Goal: Find contact information: Find contact information

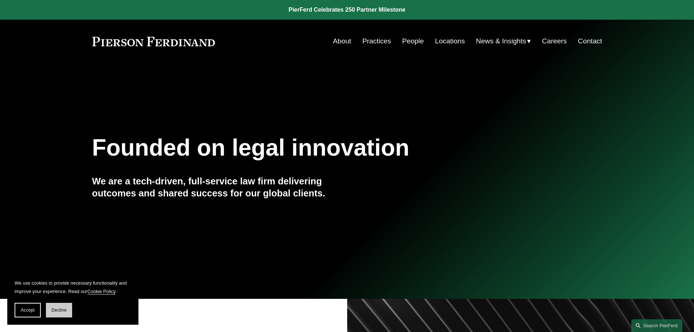
click at [63, 313] on button "Decline" at bounding box center [59, 310] width 26 height 15
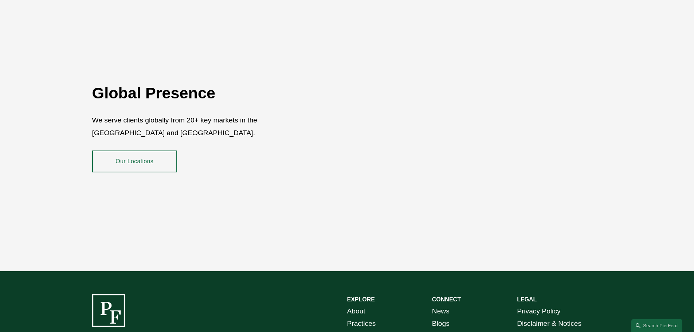
scroll to position [1224, 0]
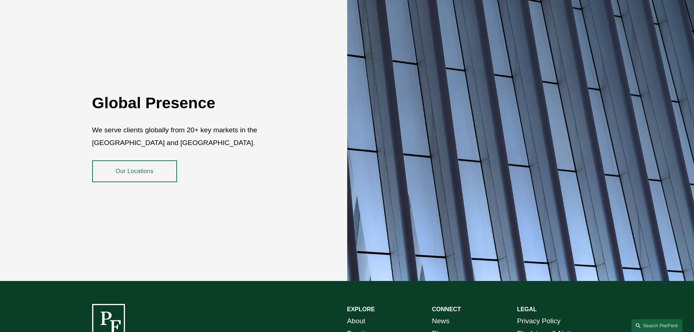
click at [118, 160] on link "Our Locations" at bounding box center [134, 171] width 85 height 22
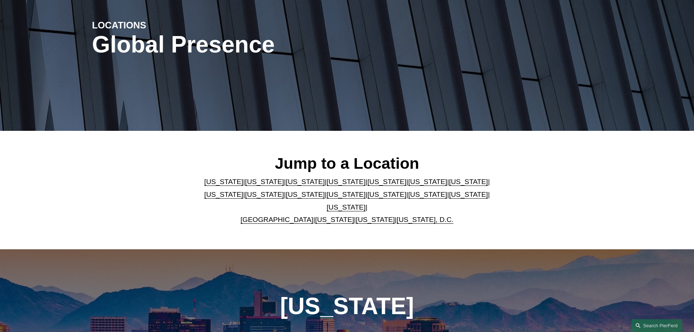
scroll to position [182, 0]
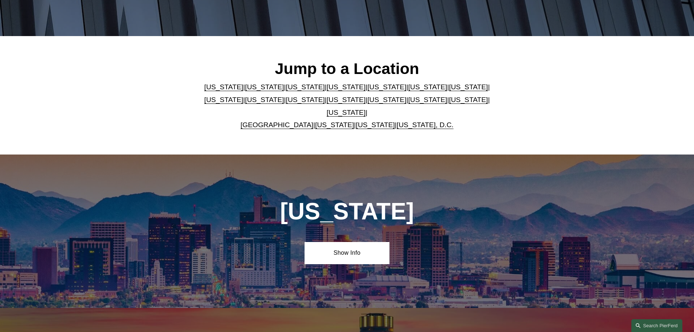
click at [278, 121] on link "United Kingdom" at bounding box center [276, 125] width 73 height 8
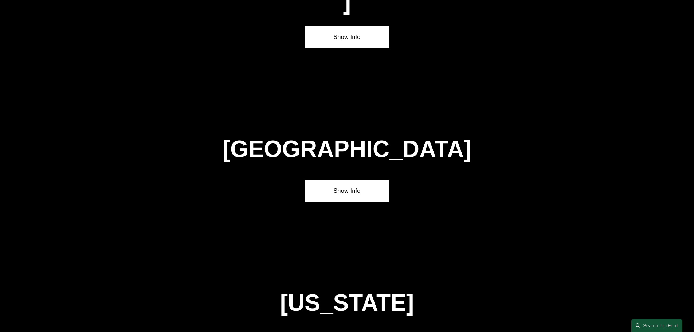
scroll to position [2632, 0]
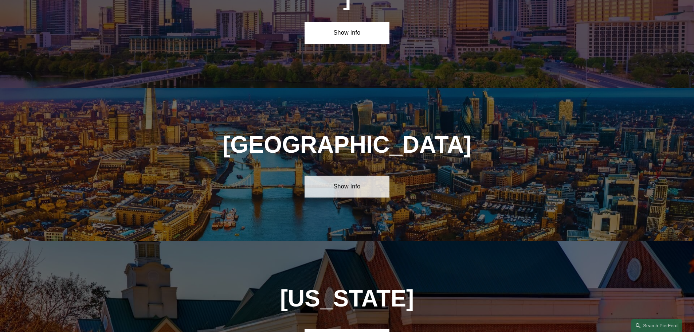
click at [332, 176] on link "Show Info" at bounding box center [347, 187] width 85 height 22
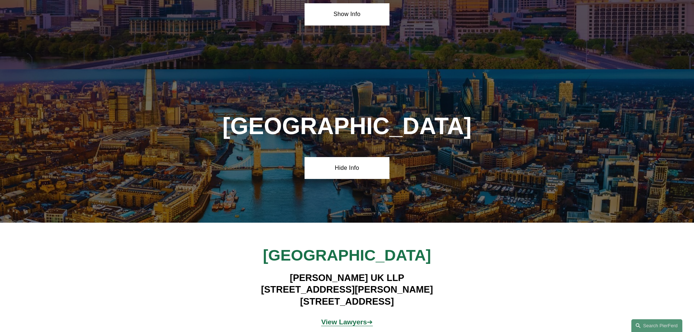
scroll to position [2669, 0]
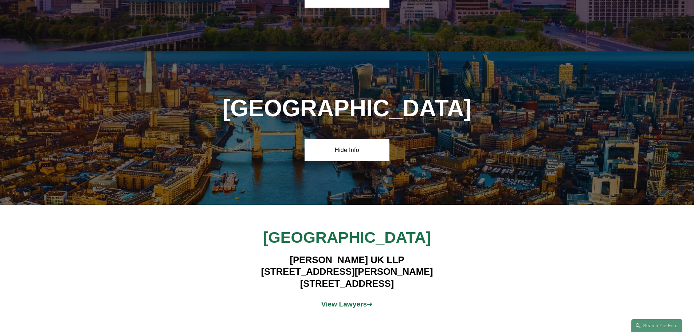
click at [356, 300] on strong "View Lawyers" at bounding box center [344, 304] width 46 height 8
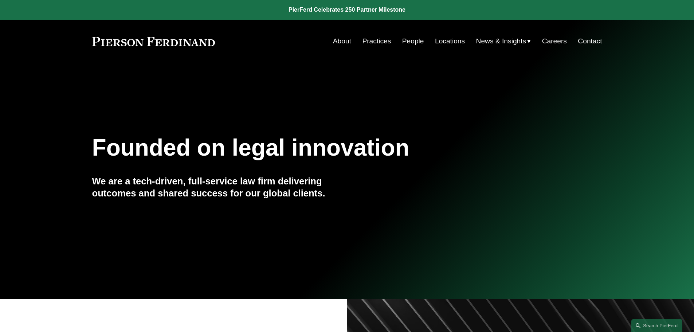
drag, startPoint x: 356, startPoint y: 46, endPoint x: 362, endPoint y: 46, distance: 5.5
click at [358, 46] on nav "About Practices People Locations News & Insights News Insights Blogs Careers Co…" at bounding box center [467, 41] width 269 height 14
click at [374, 45] on link "Practices" at bounding box center [376, 41] width 29 height 14
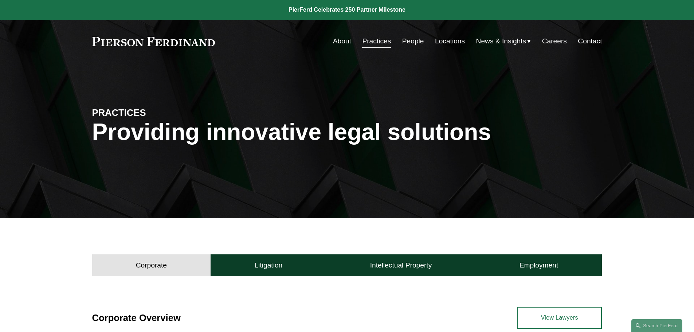
click at [456, 41] on link "Locations" at bounding box center [450, 41] width 30 height 14
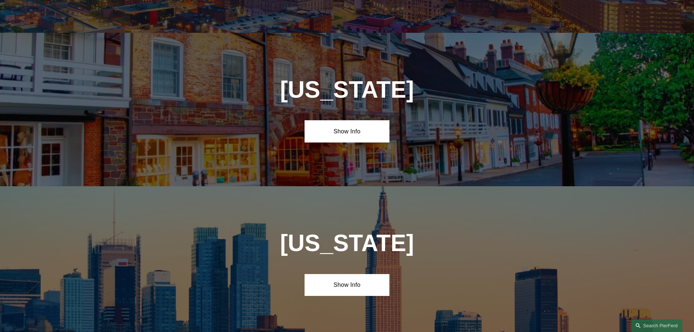
scroll to position [1785, 0]
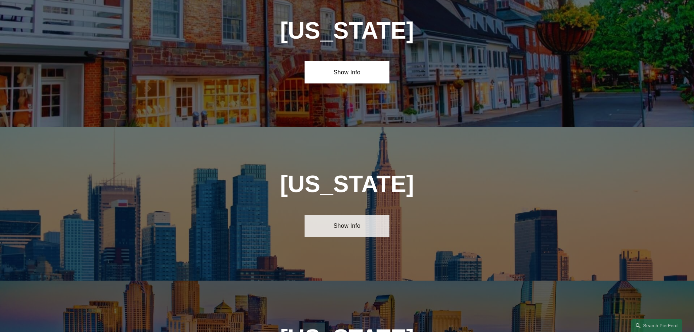
drag, startPoint x: 346, startPoint y: 182, endPoint x: 350, endPoint y: 182, distance: 4.4
click at [346, 215] on link "Show Info" at bounding box center [347, 226] width 85 height 22
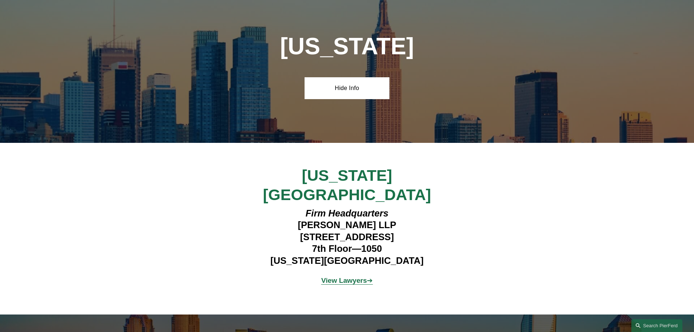
scroll to position [1930, 0]
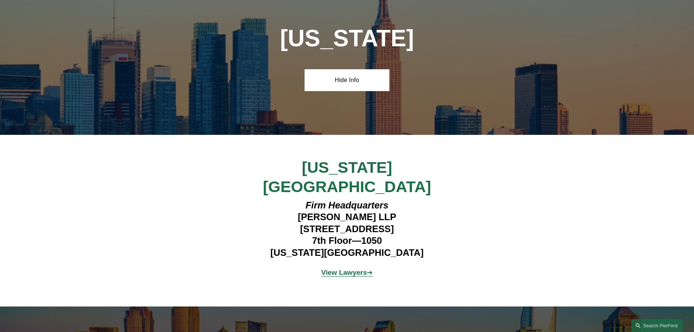
drag, startPoint x: 417, startPoint y: 166, endPoint x: 248, endPoint y: 170, distance: 169.4
click at [248, 199] on h4 "Firm Headquarters [PERSON_NAME] LLP [STREET_ADDRESS][US_STATE]" at bounding box center [347, 228] width 212 height 59
copy h4 "[STREET_ADDRESS]"
click at [459, 166] on div "[US_STATE][GEOGRAPHIC_DATA] Firm Headquarters [PERSON_NAME] LLP [STREET_ADDRESS…" at bounding box center [347, 221] width 694 height 126
click at [437, 199] on h4 "Firm Headquarters [PERSON_NAME] LLP [STREET_ADDRESS][US_STATE]" at bounding box center [347, 228] width 212 height 59
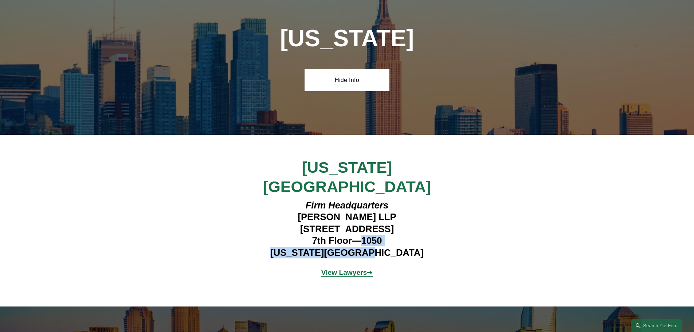
drag, startPoint x: 363, startPoint y: 177, endPoint x: 396, endPoint y: 197, distance: 38.9
click at [396, 197] on div "Firm Headquarters [PERSON_NAME] LLP [STREET_ADDRESS][US_STATE]" at bounding box center [347, 229] width 212 height 66
copy h4 "[STREET_ADDRESS][US_STATE]"
click at [437, 199] on h4 "Firm Headquarters [PERSON_NAME] LLP [STREET_ADDRESS][US_STATE]" at bounding box center [347, 228] width 212 height 59
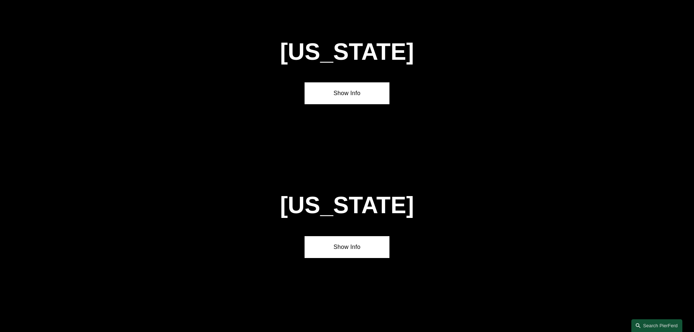
scroll to position [801, 0]
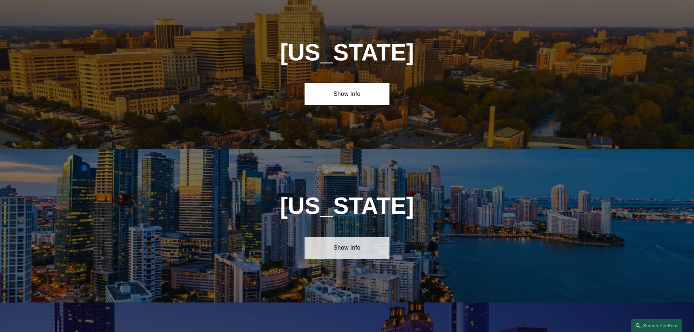
click at [369, 251] on link "Show Info" at bounding box center [347, 248] width 85 height 22
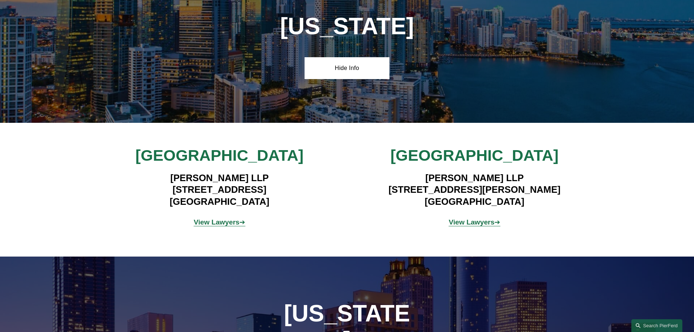
scroll to position [983, 0]
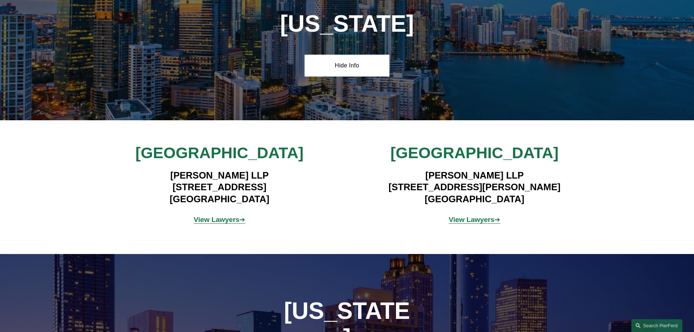
click at [401, 209] on div "View Lawyers ➔" at bounding box center [474, 220] width 170 height 22
drag, startPoint x: 147, startPoint y: 181, endPoint x: 290, endPoint y: 184, distance: 142.8
click at [290, 184] on h4 "[PERSON_NAME] LLP [STREET_ADDRESS]" at bounding box center [219, 186] width 212 height 35
copy h4 "[STREET_ADDRESS]"
click at [335, 184] on div "[GEOGRAPHIC_DATA] [PERSON_NAME] LLP [STREET_ADDRESS] View Lawyers ➔ [GEOGRAPHIC…" at bounding box center [347, 187] width 694 height 88
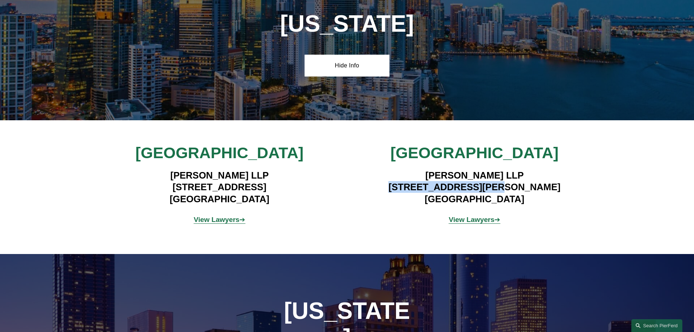
drag, startPoint x: 392, startPoint y: 180, endPoint x: 502, endPoint y: 181, distance: 110.0
click at [502, 181] on h4 "[PERSON_NAME] LLP [STREET_ADDRESS][PERSON_NAME]" at bounding box center [474, 186] width 212 height 35
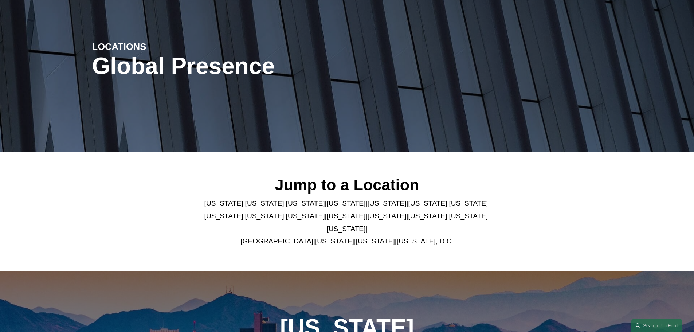
scroll to position [0, 0]
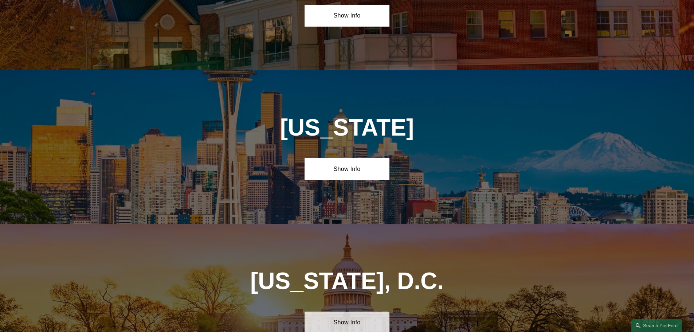
click at [349, 311] on link "Show Info" at bounding box center [347, 322] width 85 height 22
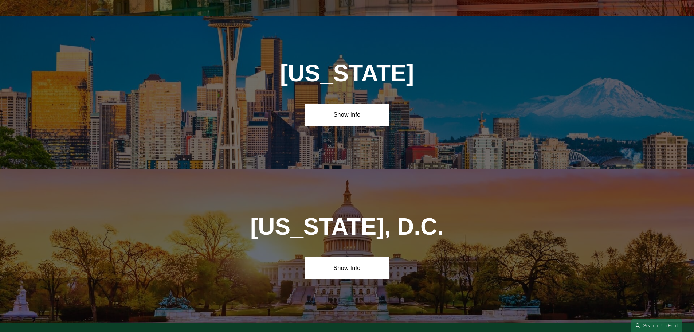
scroll to position [3371, 0]
